Goal: Information Seeking & Learning: Learn about a topic

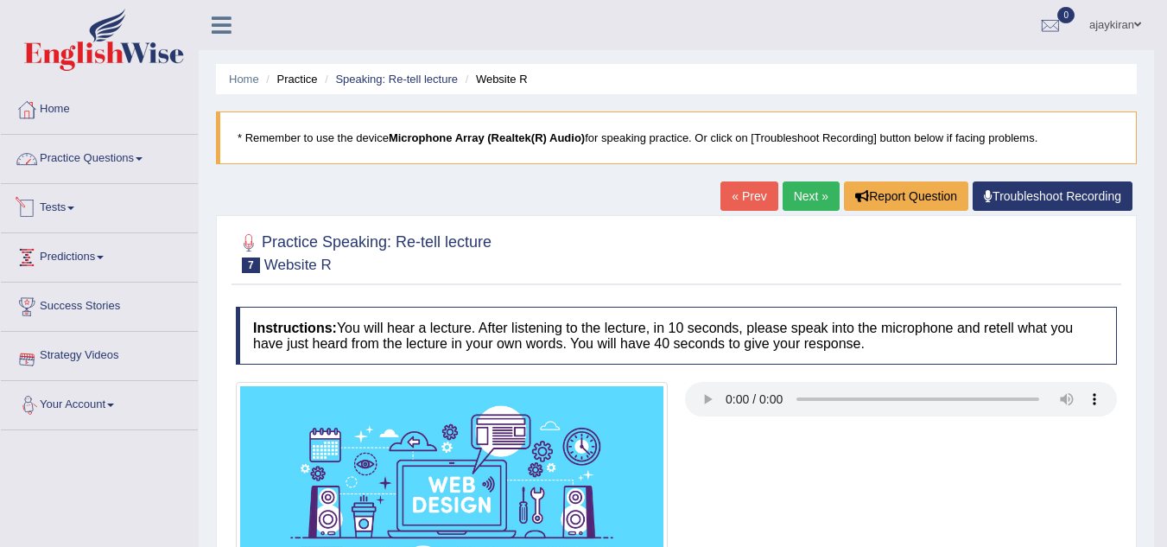
click at [126, 166] on link "Practice Questions" at bounding box center [99, 156] width 197 height 43
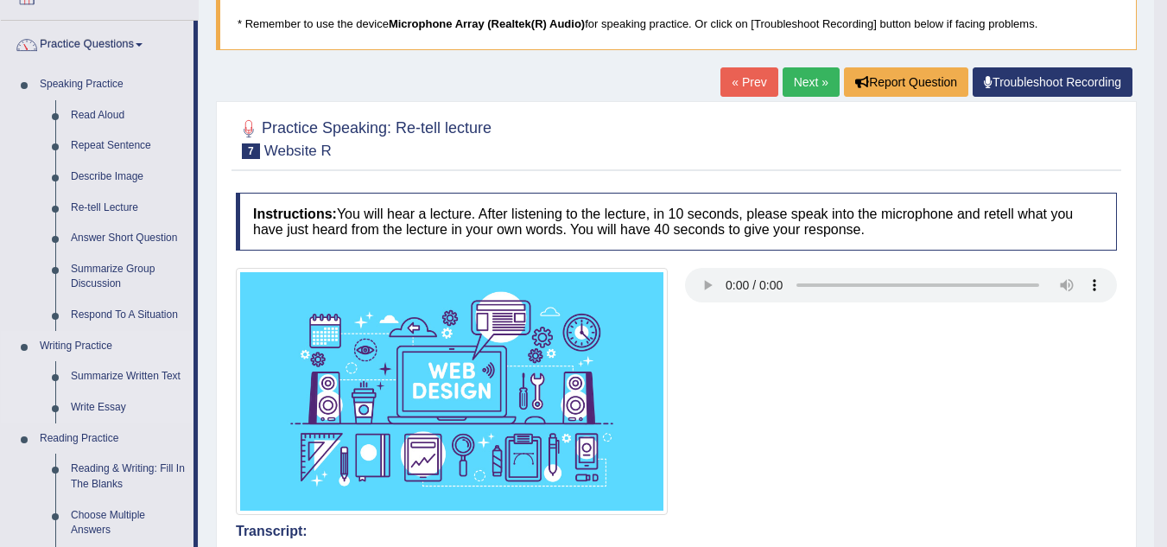
scroll to position [115, 0]
click at [142, 307] on link "Respond To A Situation" at bounding box center [128, 314] width 130 height 31
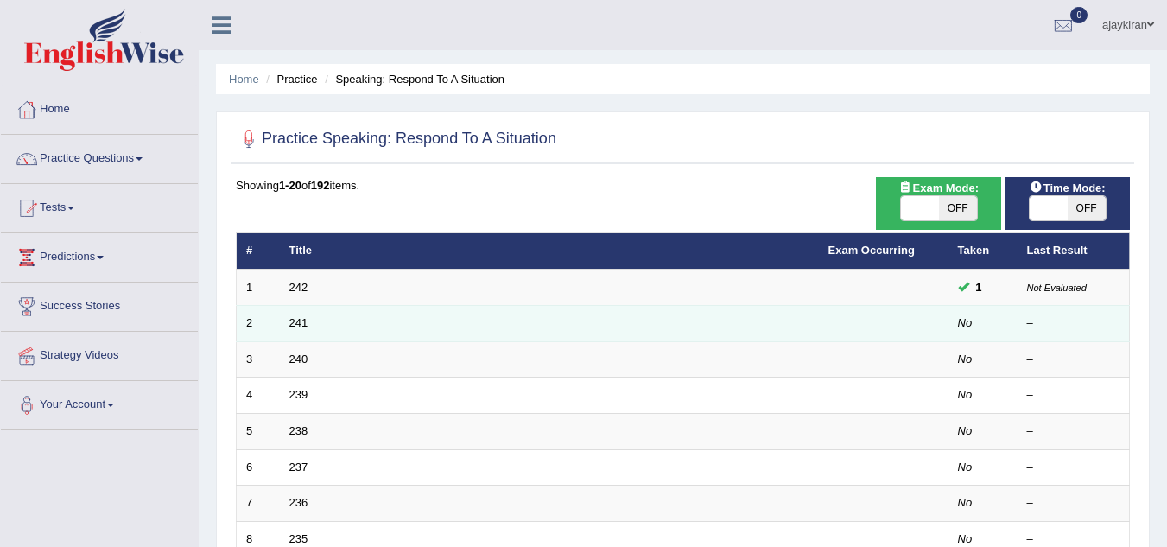
click at [299, 317] on link "241" at bounding box center [298, 322] width 19 height 13
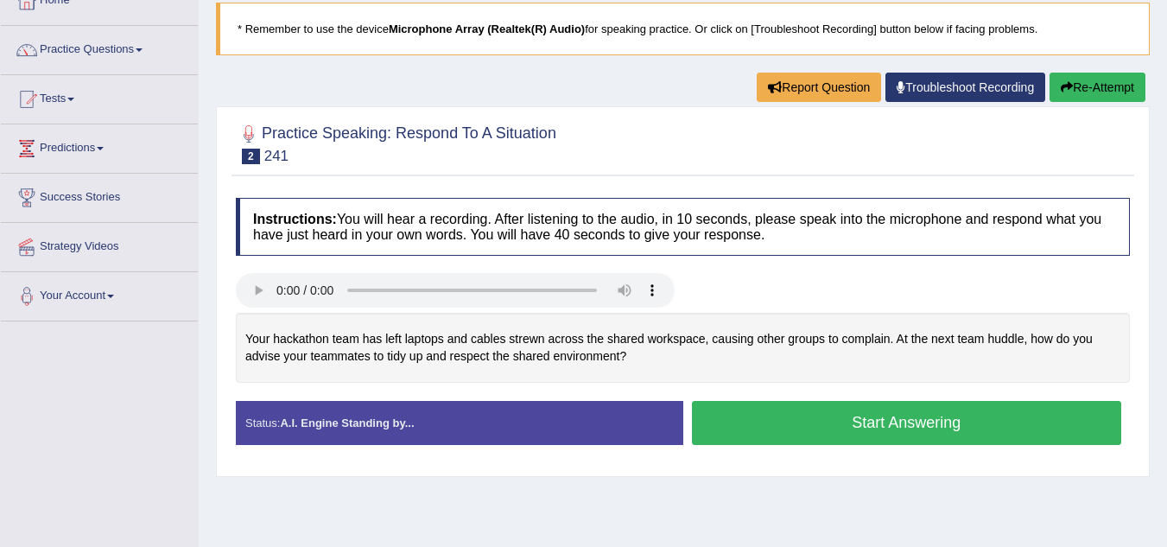
scroll to position [115, 0]
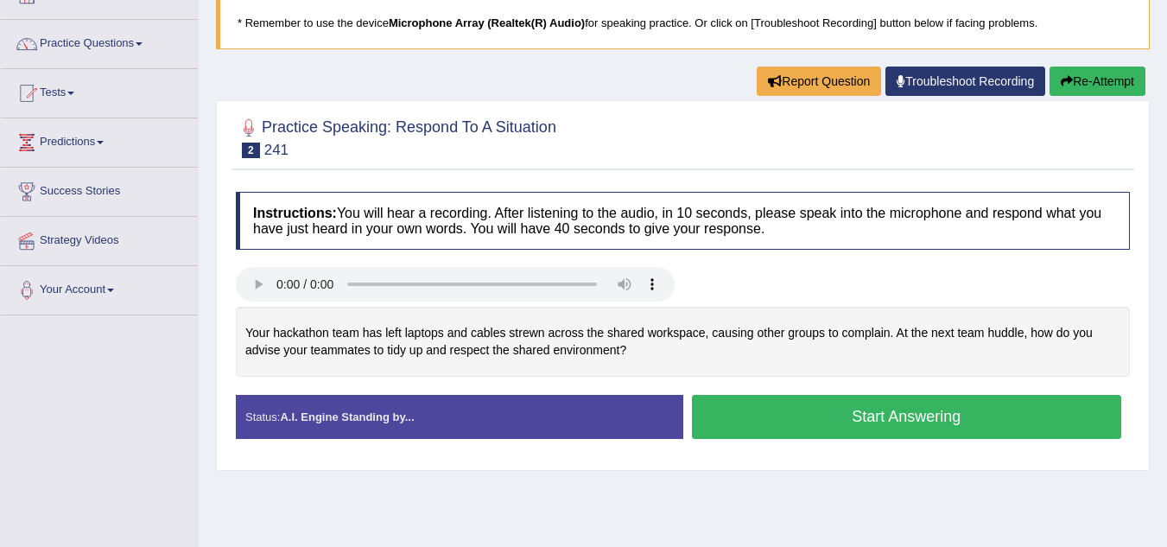
click at [776, 403] on button "Start Answering" at bounding box center [907, 417] width 430 height 44
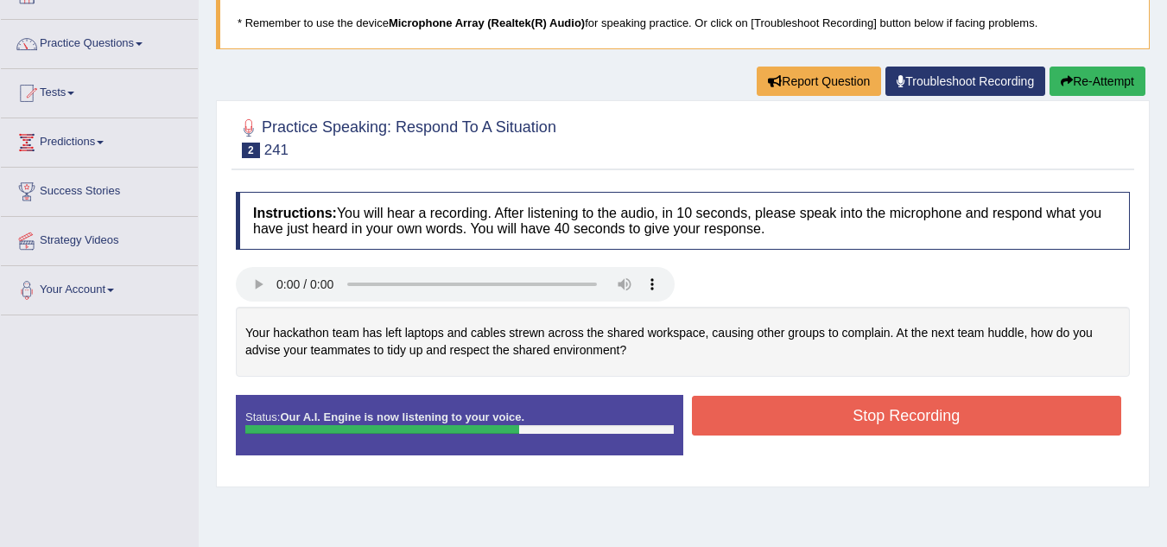
click at [869, 404] on button "Stop Recording" at bounding box center [907, 415] width 430 height 40
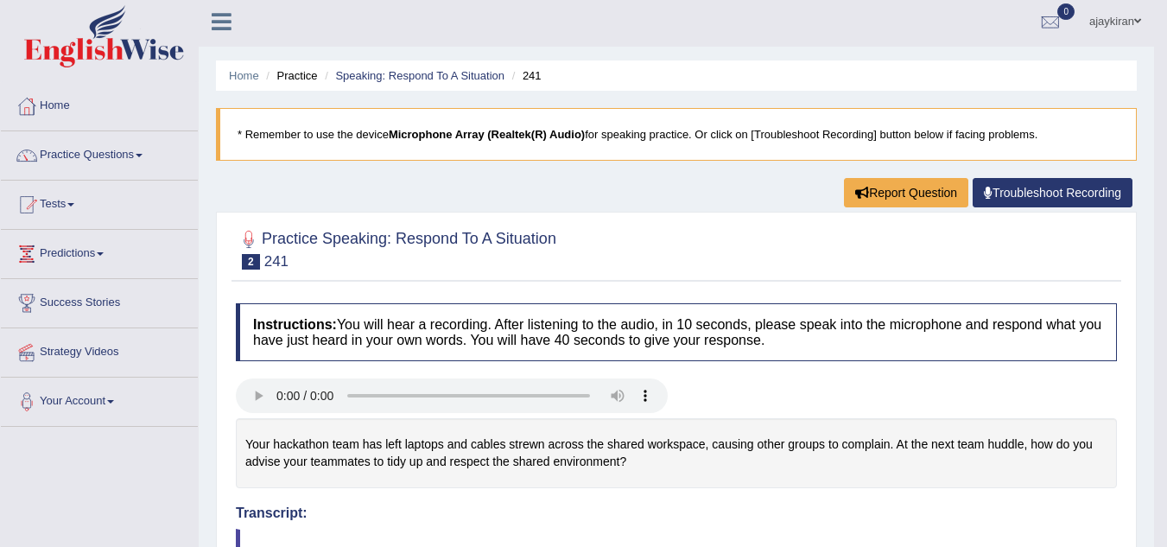
scroll to position [0, 0]
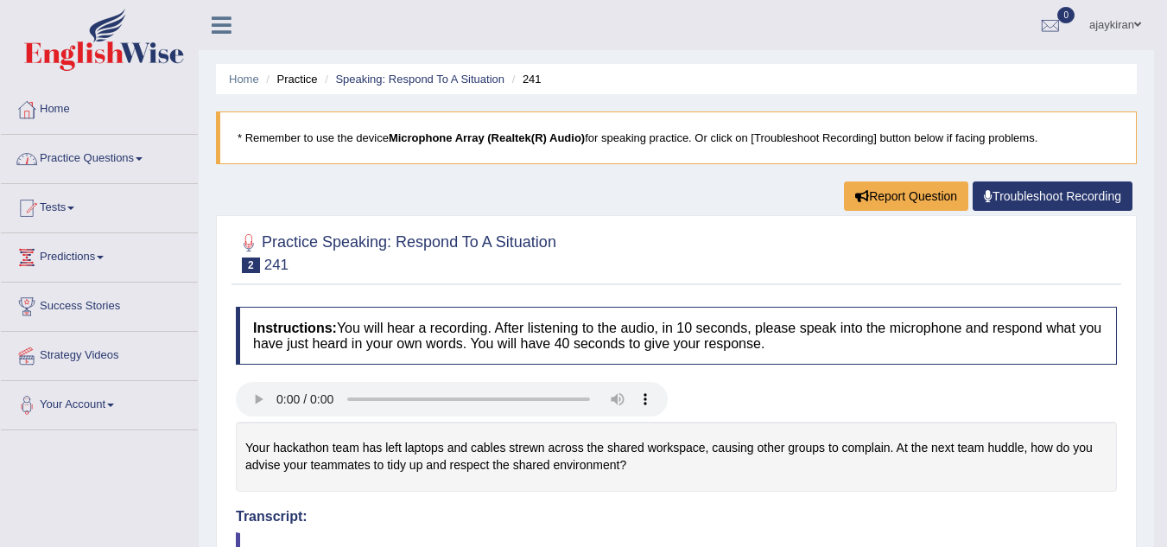
click at [162, 174] on link "Practice Questions" at bounding box center [99, 156] width 197 height 43
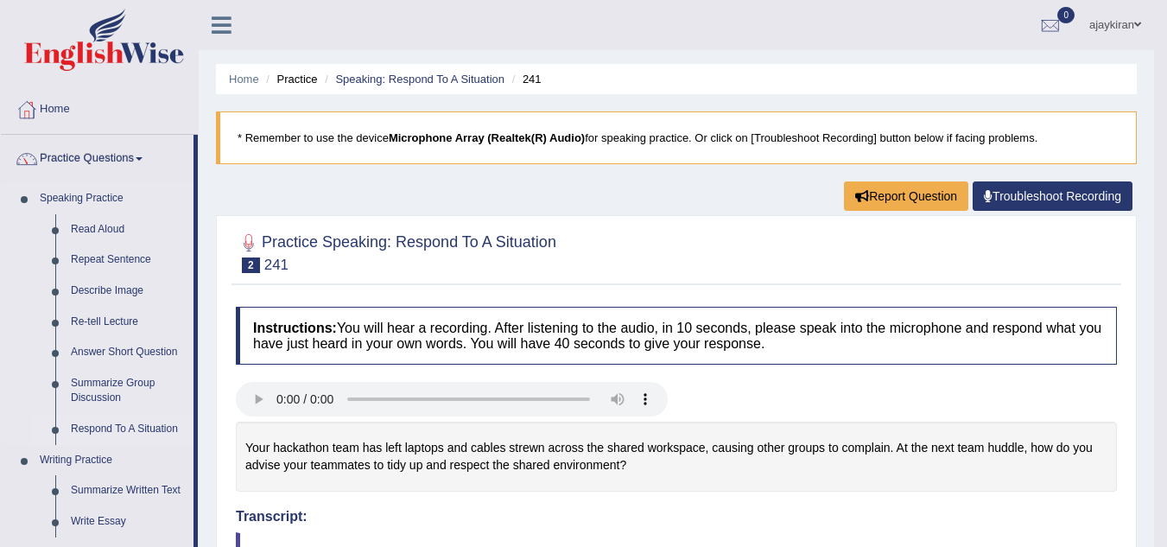
click at [136, 425] on link "Respond To A Situation" at bounding box center [128, 429] width 130 height 31
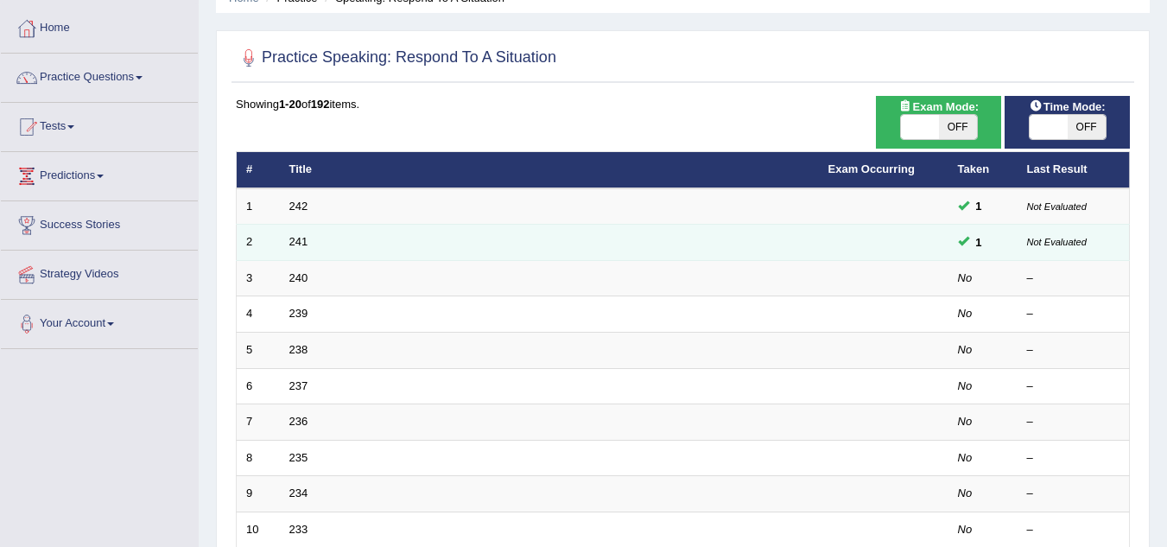
scroll to position [86, 0]
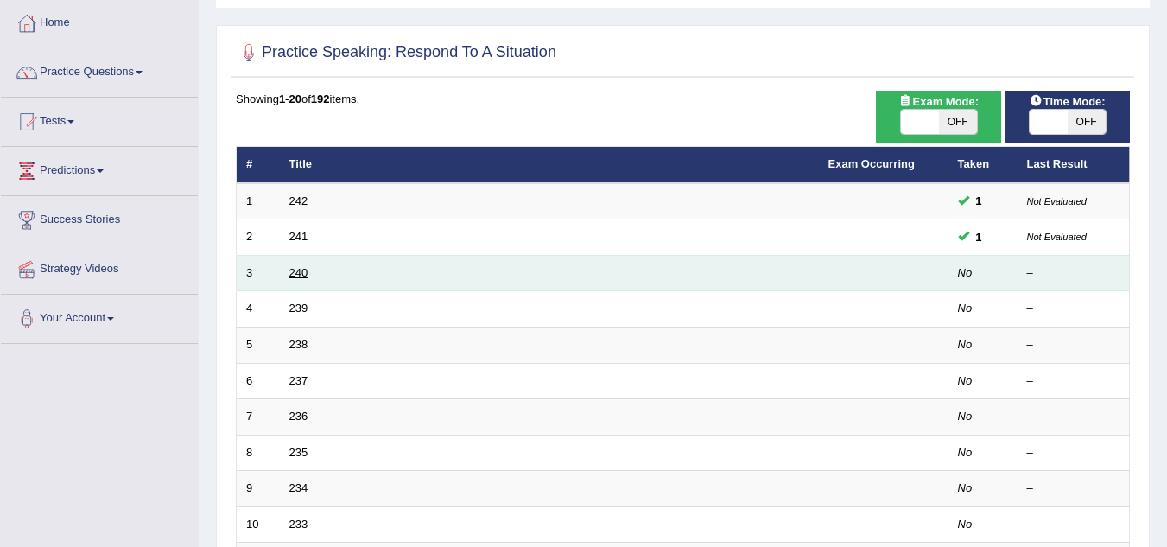
click at [292, 269] on link "240" at bounding box center [298, 272] width 19 height 13
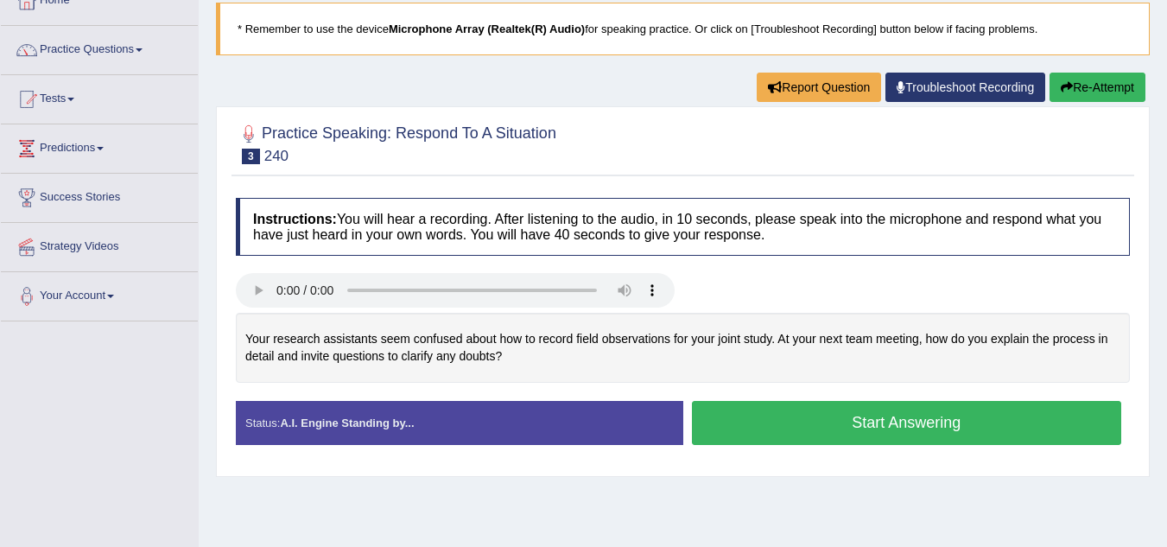
scroll to position [115, 0]
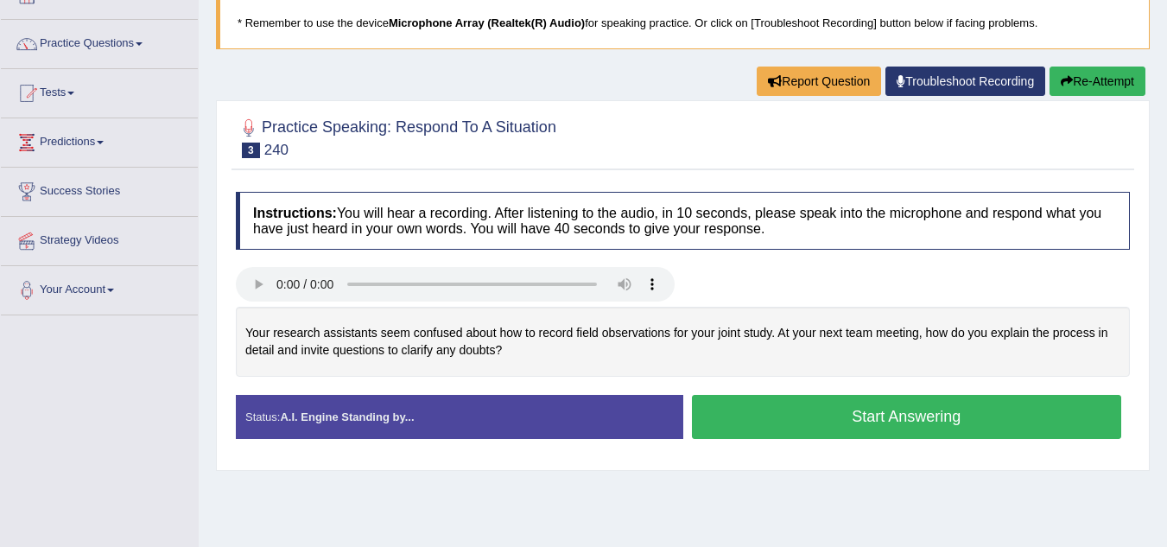
click at [767, 416] on button "Start Answering" at bounding box center [907, 417] width 430 height 44
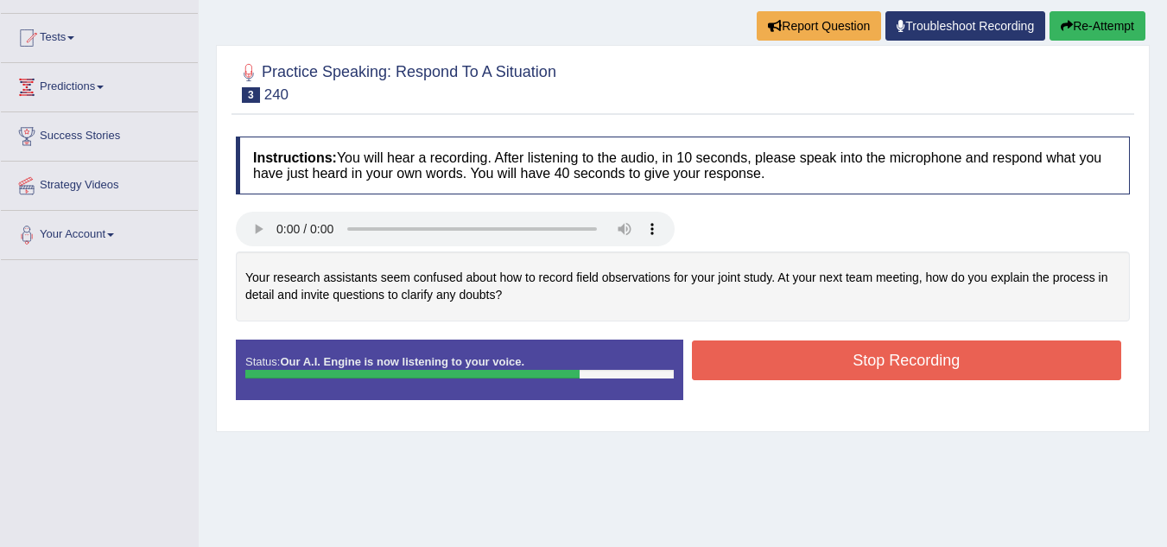
scroll to position [173, 0]
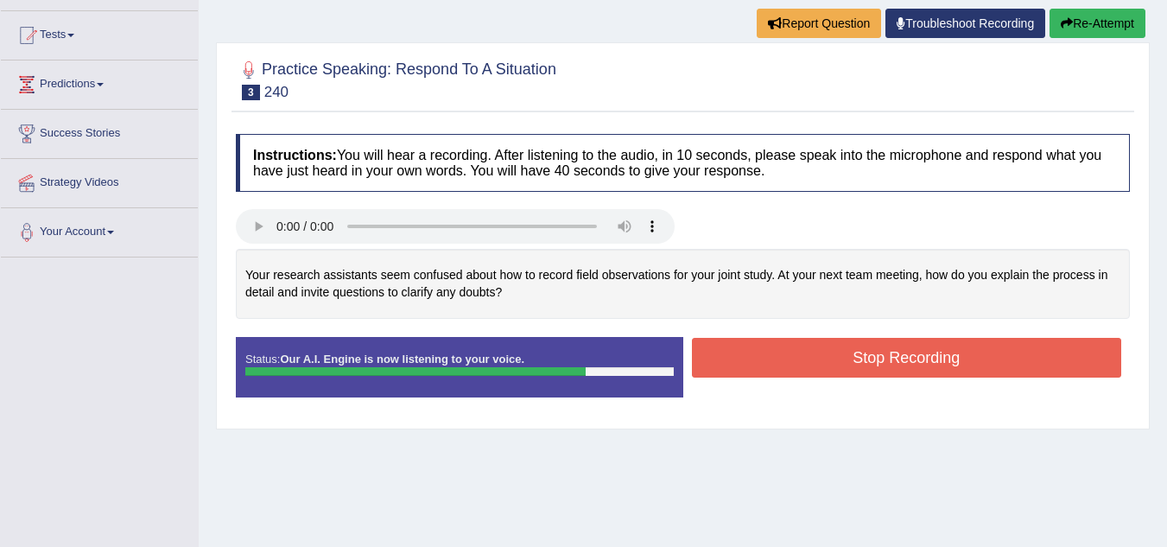
click at [846, 356] on button "Stop Recording" at bounding box center [907, 358] width 430 height 40
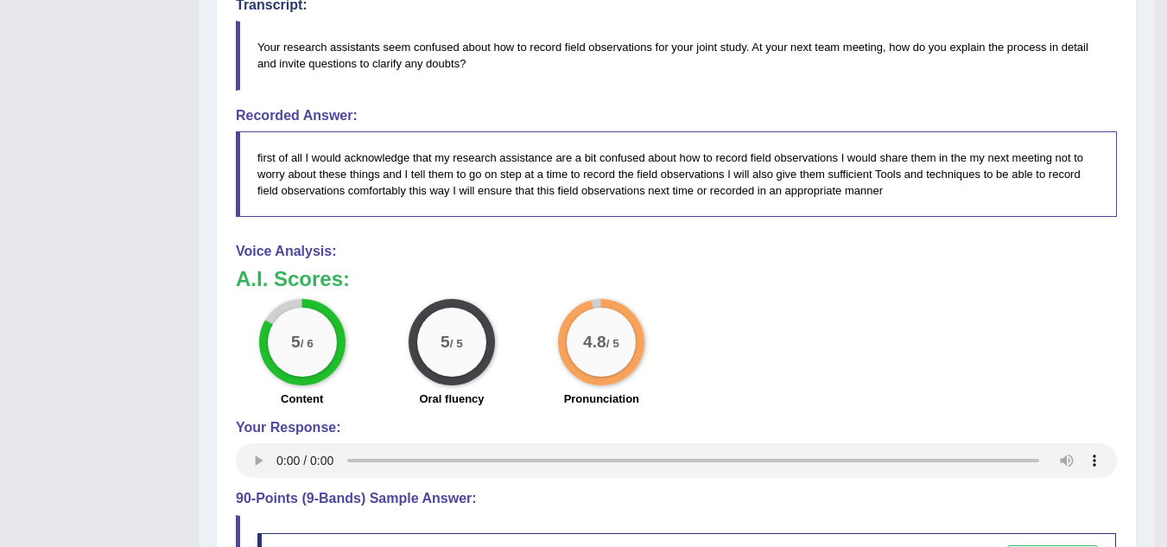
scroll to position [518, 0]
